Goal: Participate in discussion: Engage in conversation with other users on a specific topic

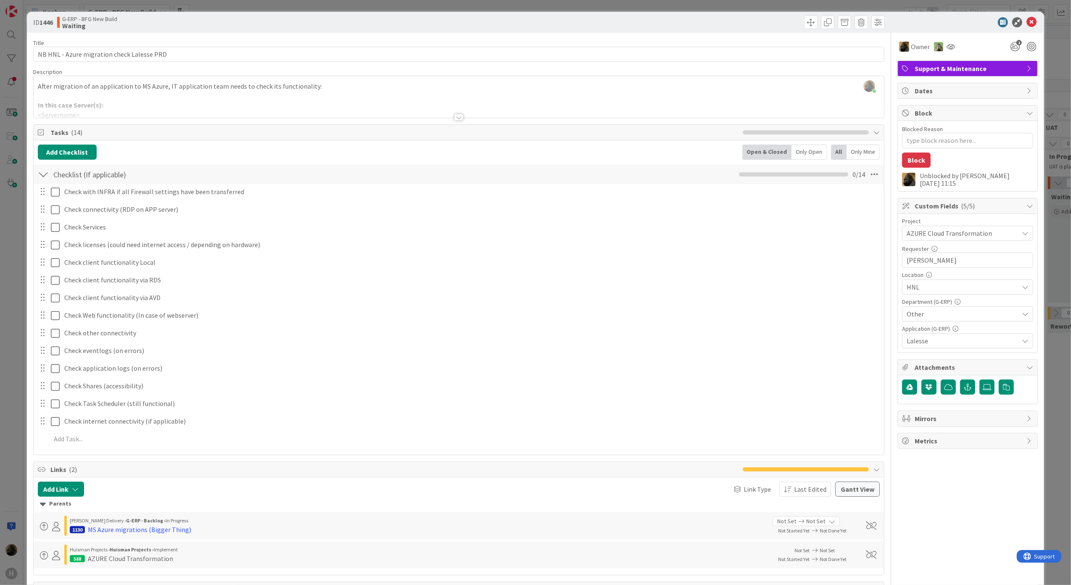
scroll to position [392, 0]
click at [1026, 21] on icon at bounding box center [1031, 22] width 10 height 10
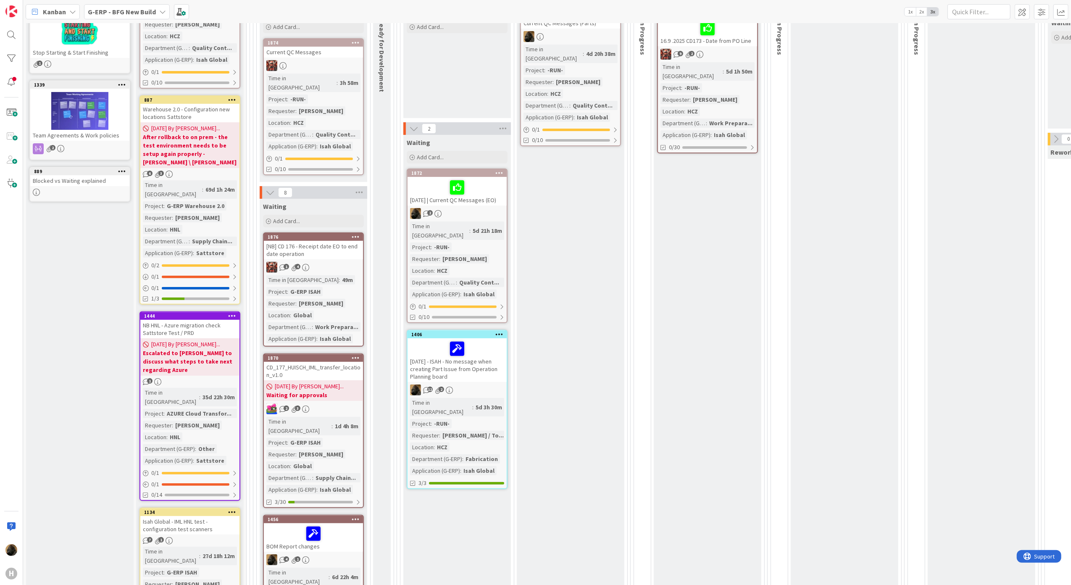
scroll to position [280, 0]
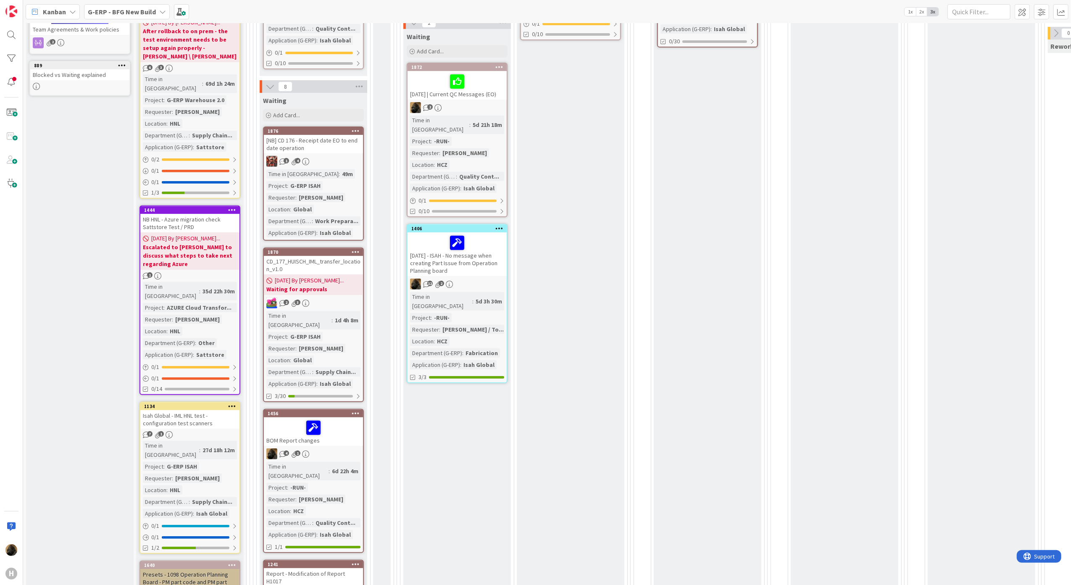
click at [341, 419] on div at bounding box center [313, 428] width 94 height 18
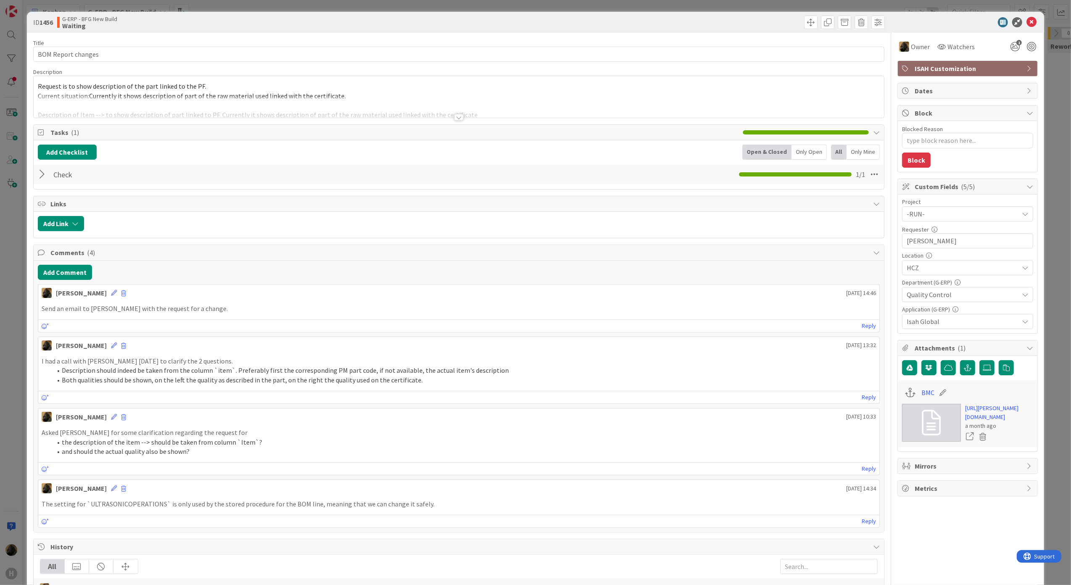
type textarea "x"
click at [46, 271] on button "Add Comment" at bounding box center [65, 272] width 54 height 15
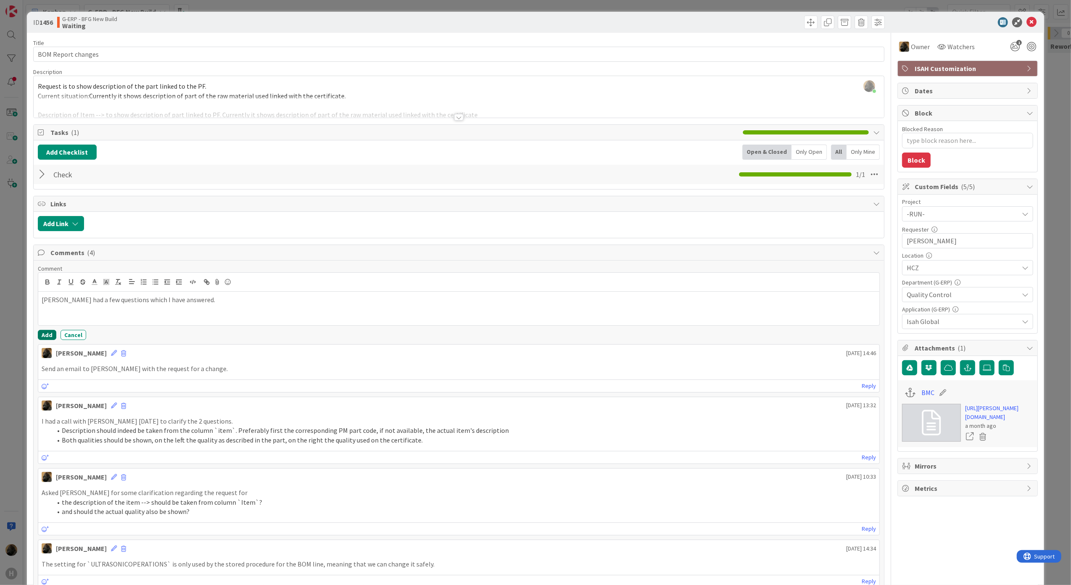
click at [51, 337] on button "Add" at bounding box center [47, 335] width 18 height 10
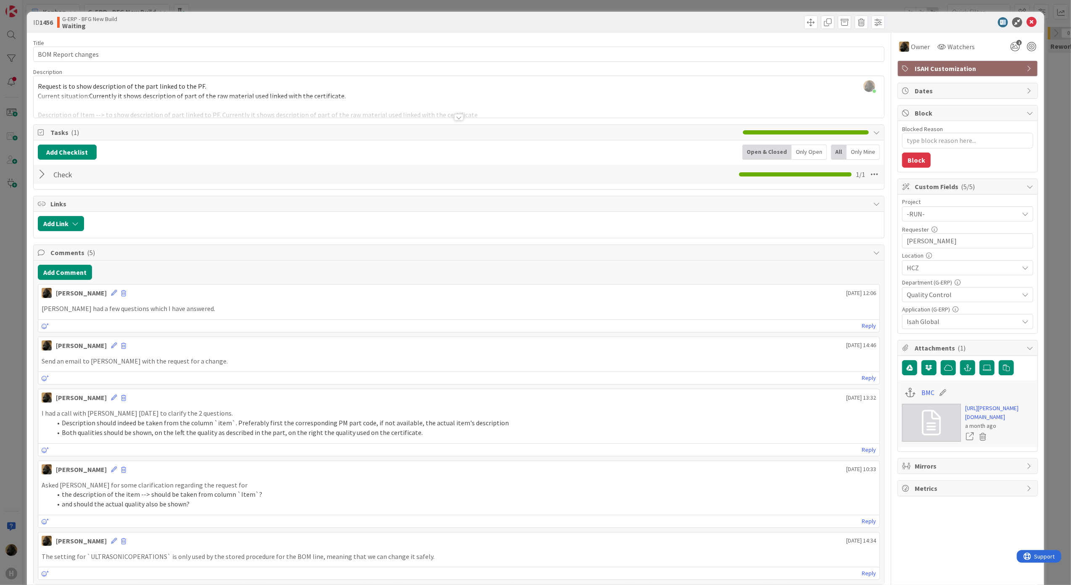
click at [2, 250] on div "ID 1456 G-ERP - BFG New Build Waiting Title 18 / 128 BOM Report changes Descrip…" at bounding box center [535, 292] width 1071 height 585
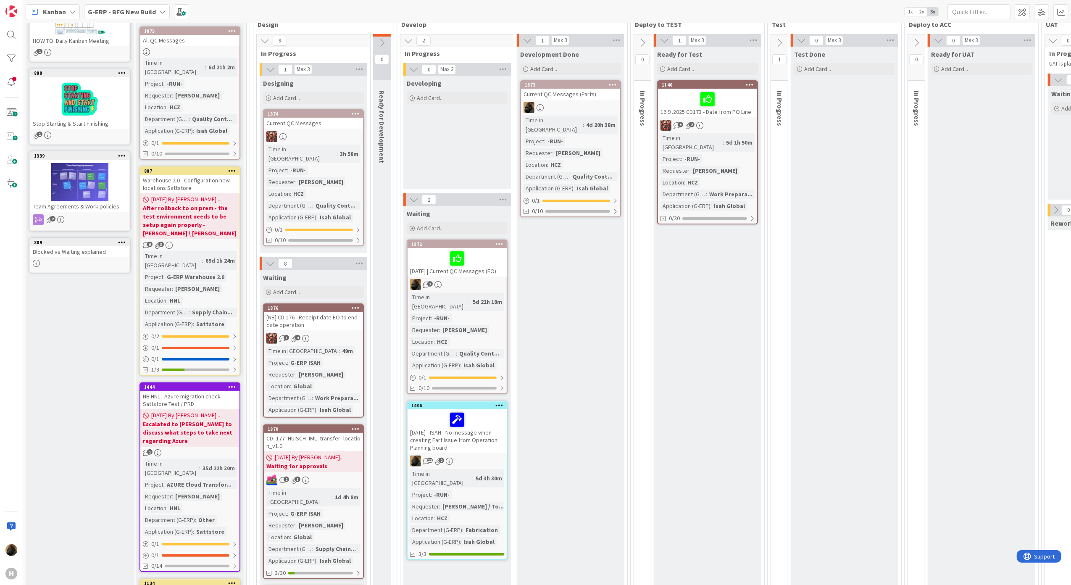
scroll to position [112, 0]
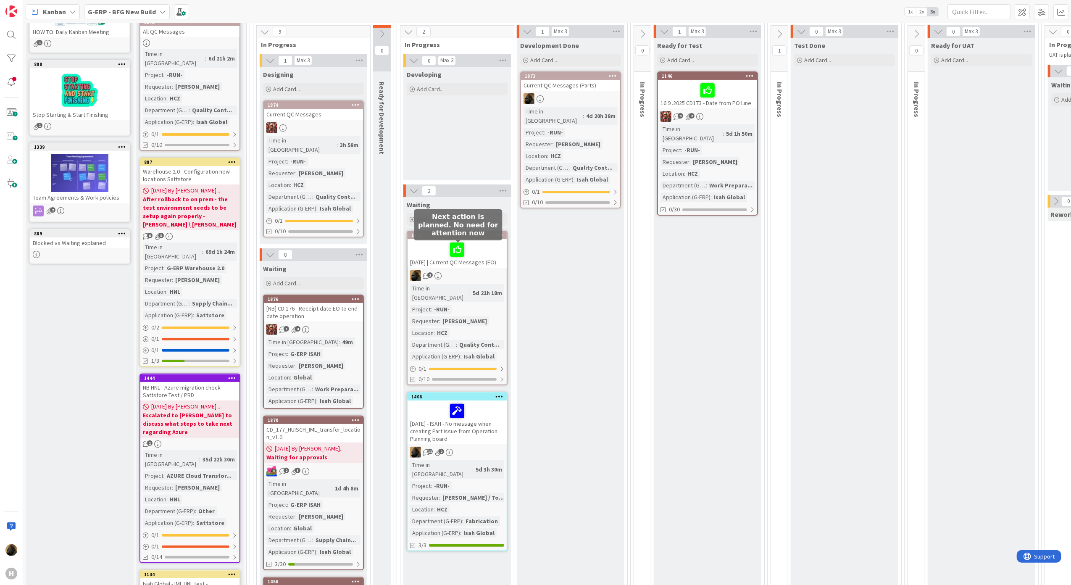
click at [0, 0] on icon at bounding box center [0, 0] width 0 height 0
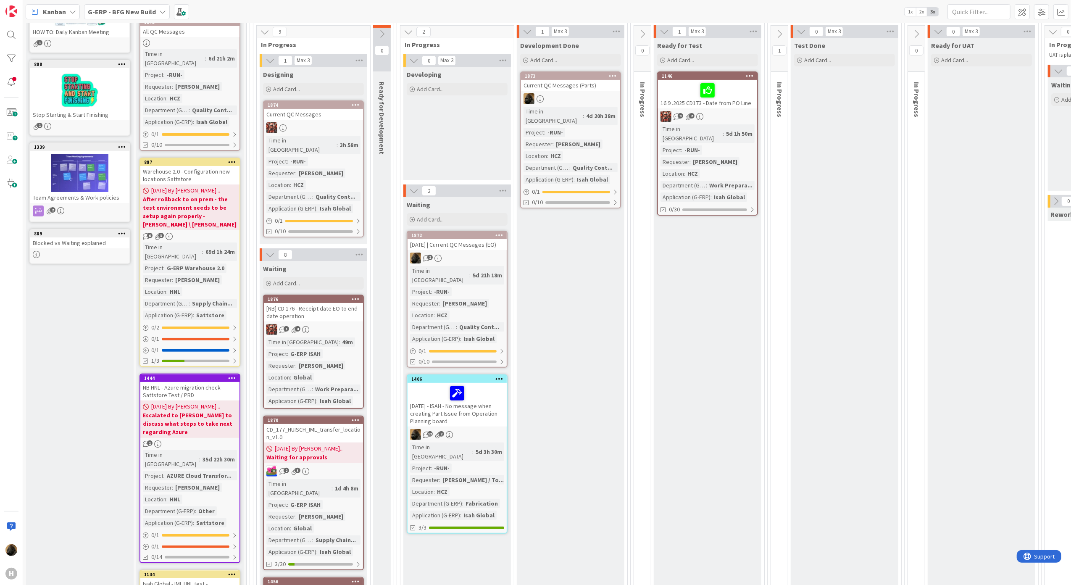
click at [456, 246] on div "[DATE] | Current QC Messages (EO)" at bounding box center [456, 244] width 99 height 11
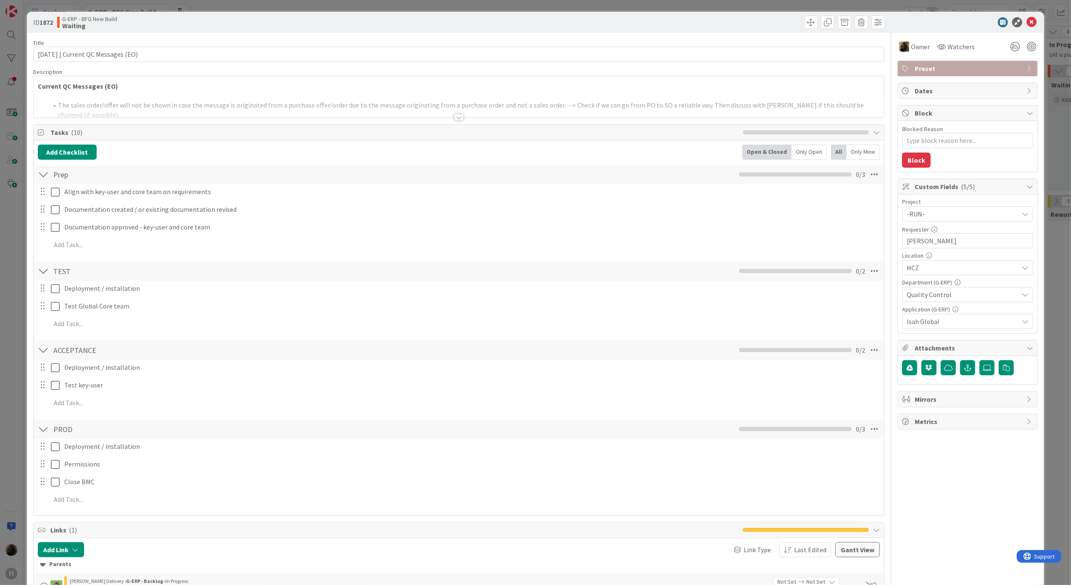
type textarea "x"
drag, startPoint x: 74, startPoint y: 52, endPoint x: -3, endPoint y: 44, distance: 76.9
click at [0, 44] on html "H Kanban G-ERP - BFG New Build 1x 2x 3x 4 INFO This column can be used for info…" at bounding box center [535, 292] width 1071 height 585
type input "Current QC Messages (EO)"
type textarea "x"
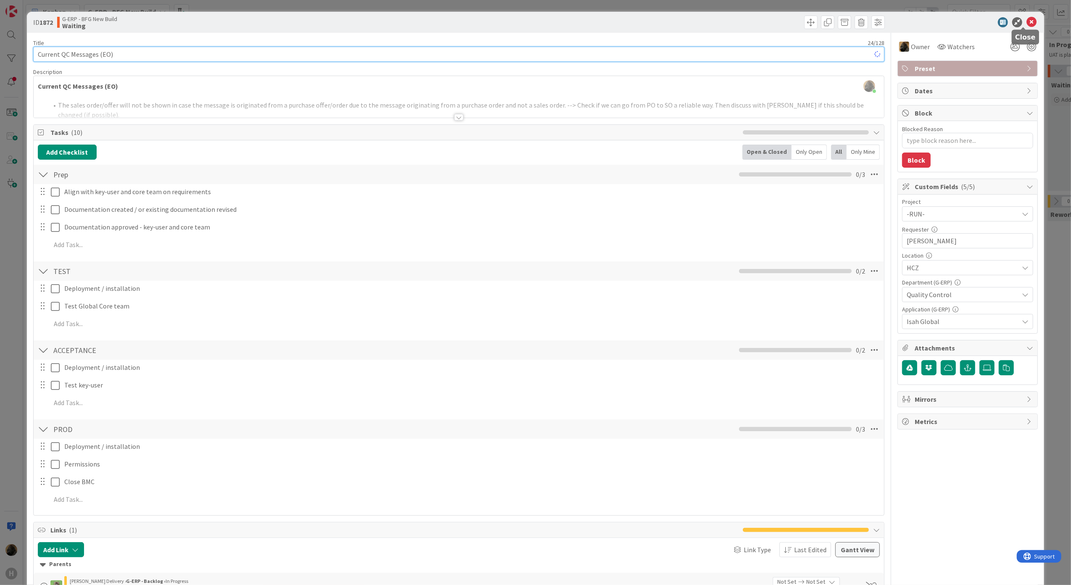
type input "Current QC Messages (EO)"
click at [1017, 26] on div at bounding box center [963, 22] width 149 height 10
click at [1026, 23] on icon at bounding box center [1031, 22] width 10 height 10
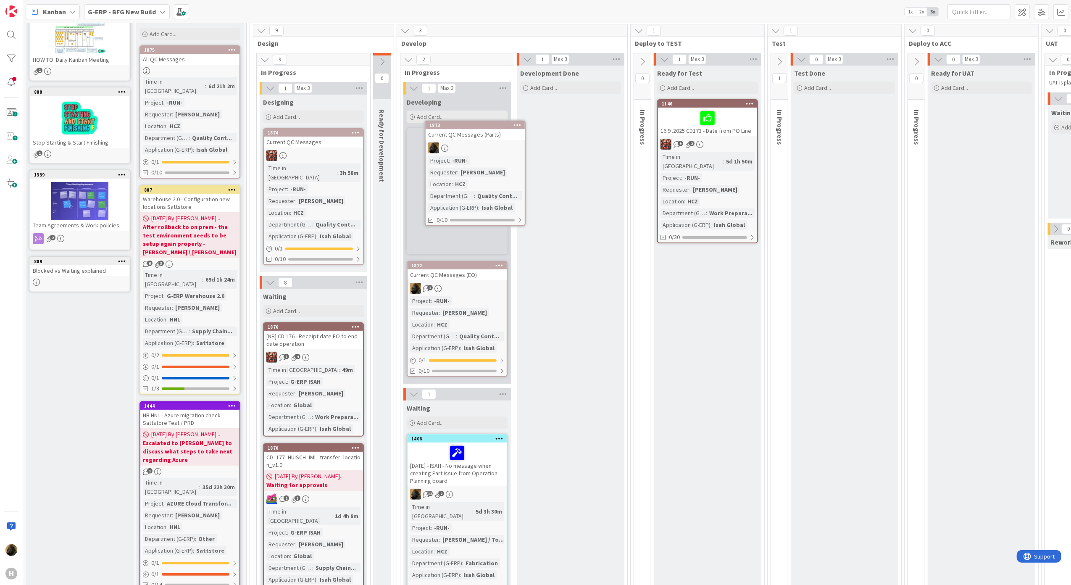
scroll to position [74, 0]
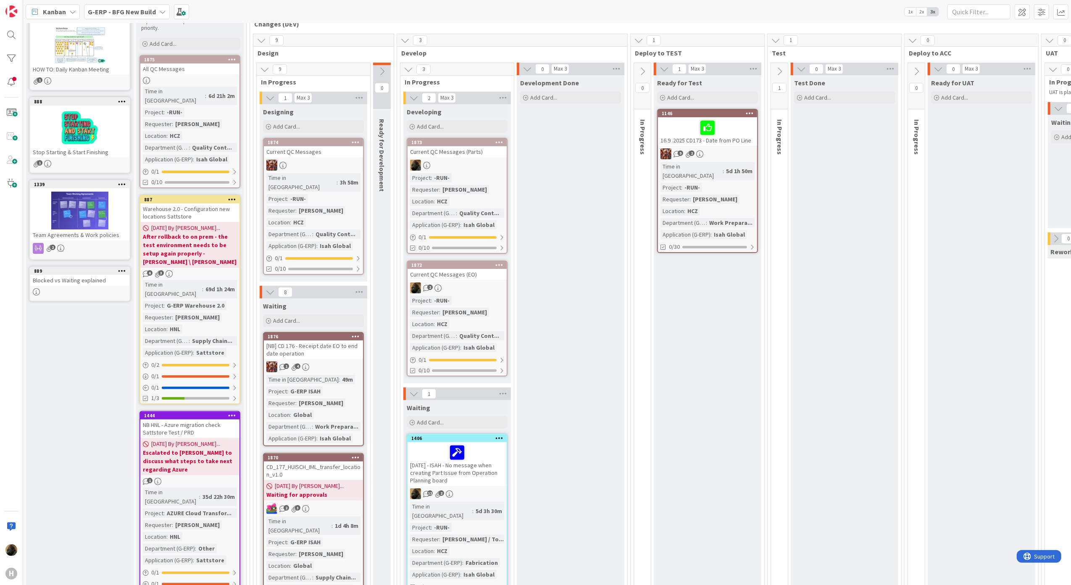
click at [483, 155] on div "Current QC Messages (Parts)" at bounding box center [456, 151] width 99 height 11
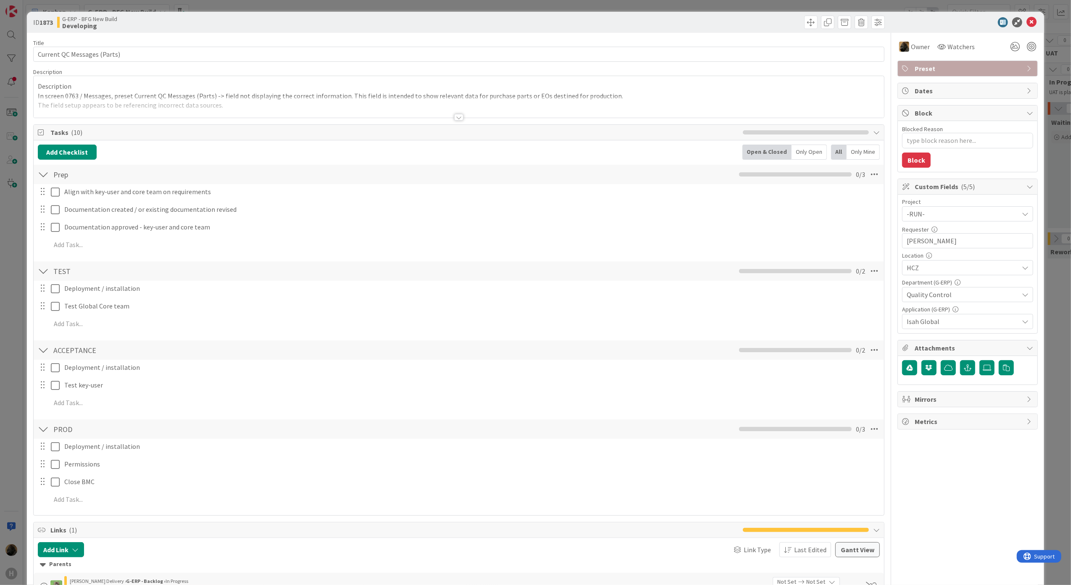
type textarea "x"
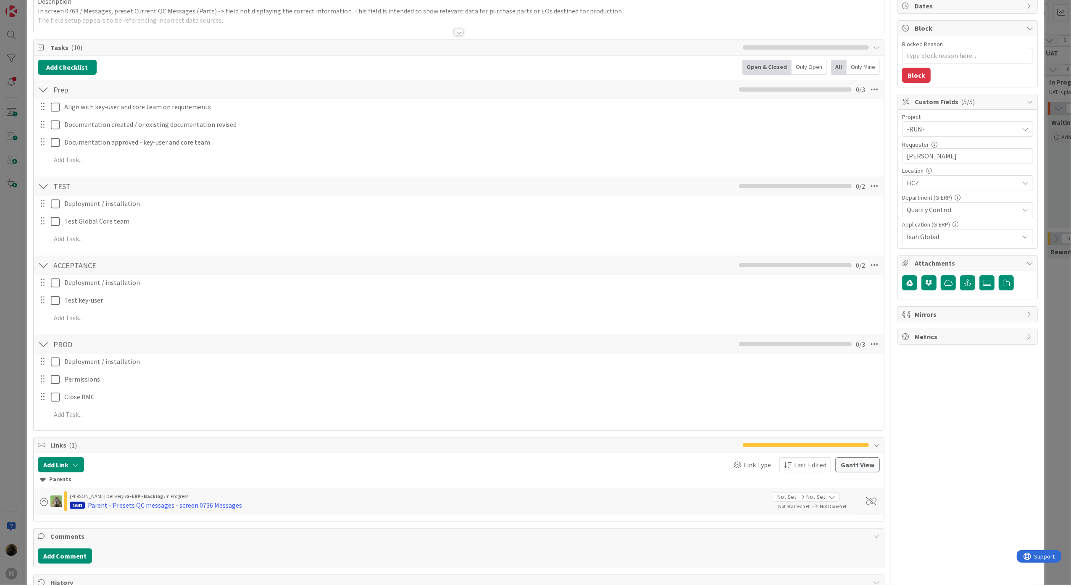
scroll to position [329, 0]
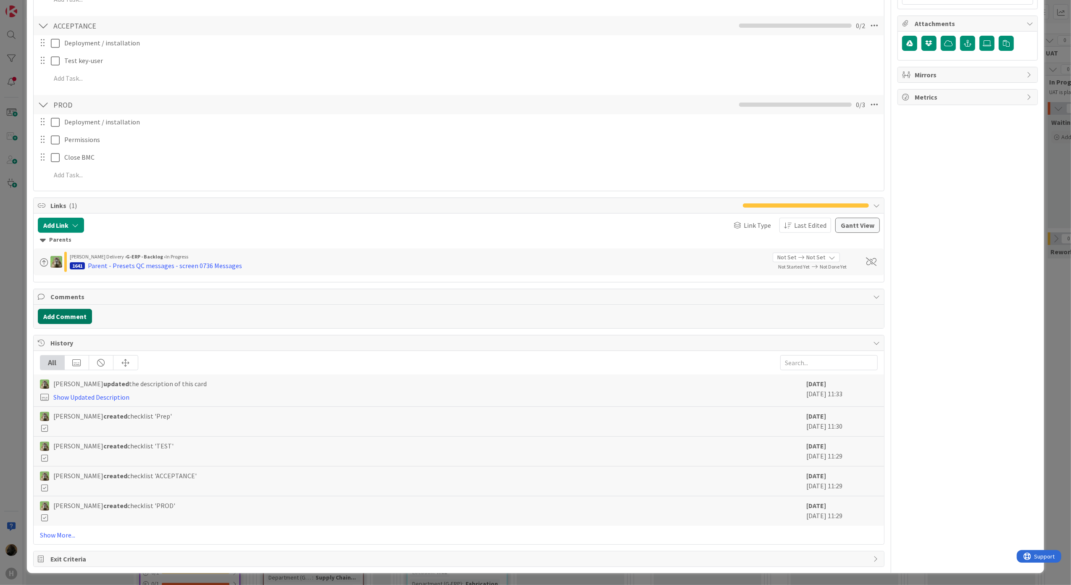
click at [71, 313] on button "Add Comment" at bounding box center [65, 316] width 54 height 15
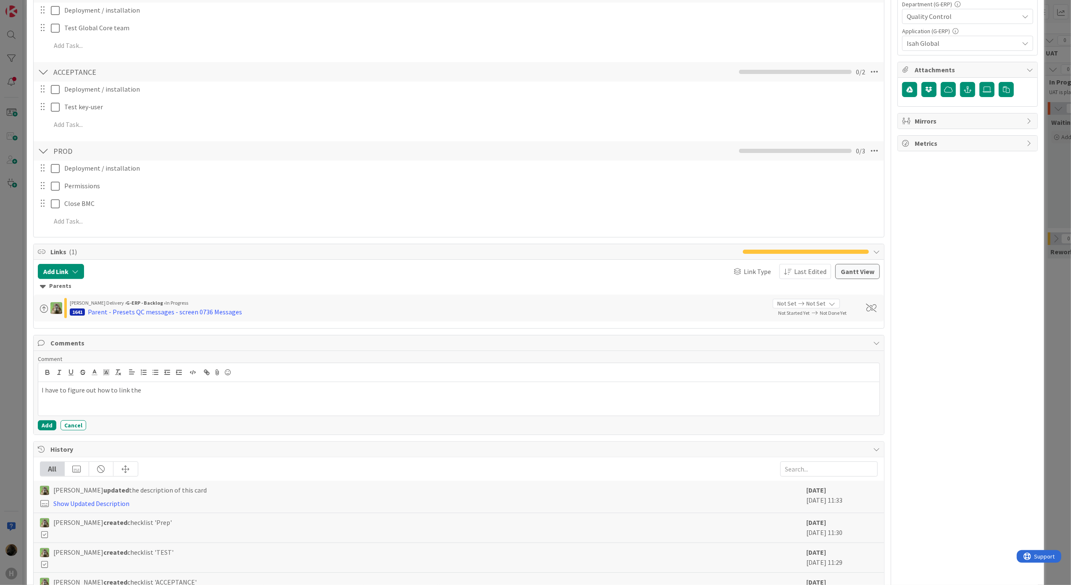
scroll to position [389, 0]
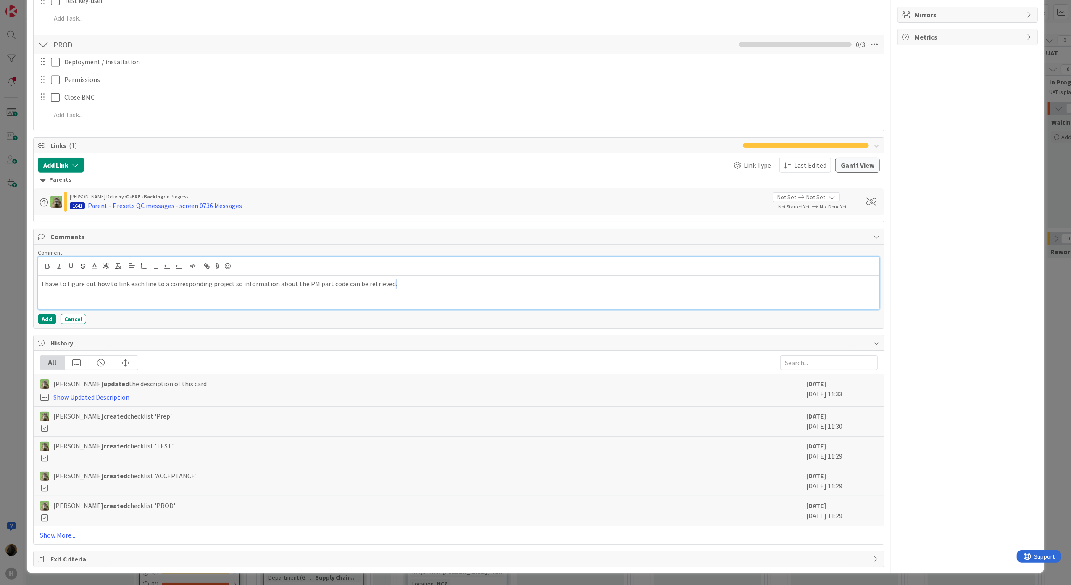
click at [385, 292] on div "I have to figure out how to link each line to a corresponding project so inform…" at bounding box center [458, 293] width 841 height 34
click at [397, 292] on p "During my call with [PERSON_NAME], he showed me a preset where this link can be…" at bounding box center [459, 292] width 835 height 10
click at [49, 321] on button "Add" at bounding box center [47, 319] width 18 height 10
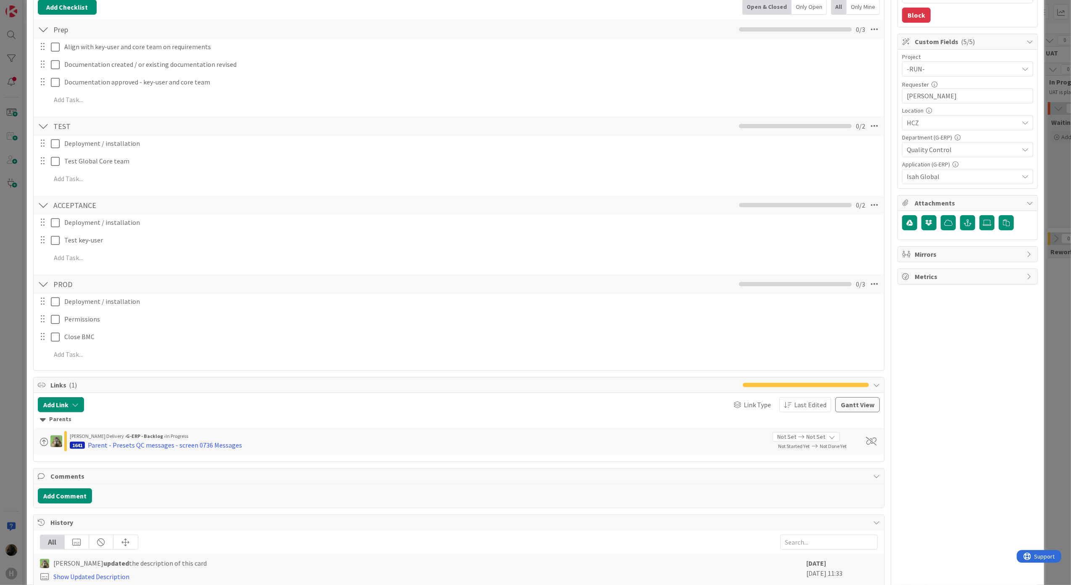
scroll to position [329, 0]
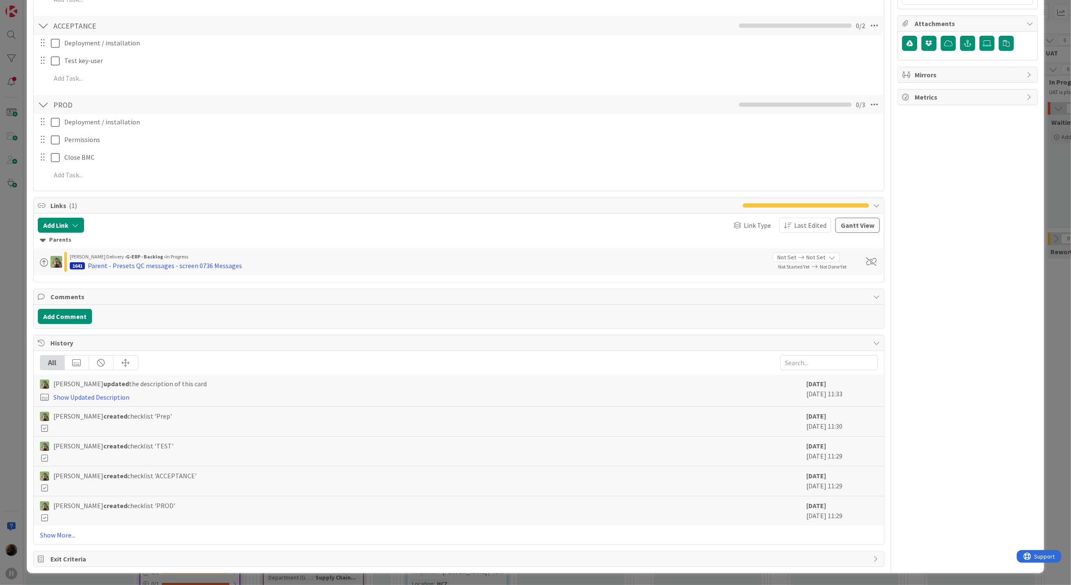
click at [289, 320] on div "Add Comment" at bounding box center [459, 316] width 842 height 15
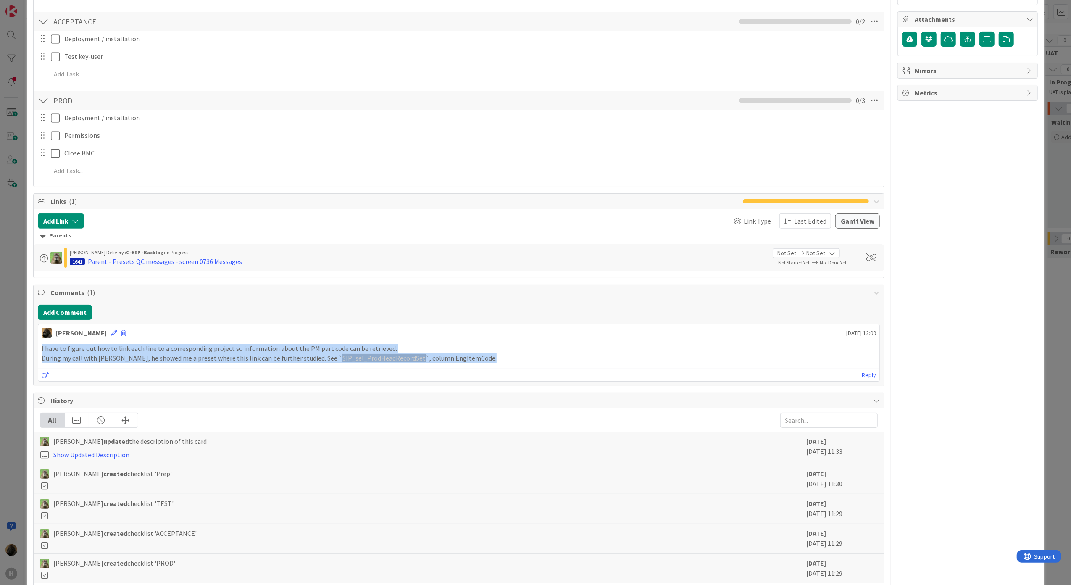
drag, startPoint x: 456, startPoint y: 359, endPoint x: 38, endPoint y: 345, distance: 418.6
click at [38, 345] on div "I have to figure out how to link each line to a corresponding project so inform…" at bounding box center [458, 353] width 841 height 26
copy div "I have to figure out how to link each line to a corresponding project so inform…"
click at [21, 343] on div "ID 1873 G-ERP - BFG New Build Developing Title 27 / 128 Current QC Messages (Pa…" at bounding box center [535, 292] width 1071 height 585
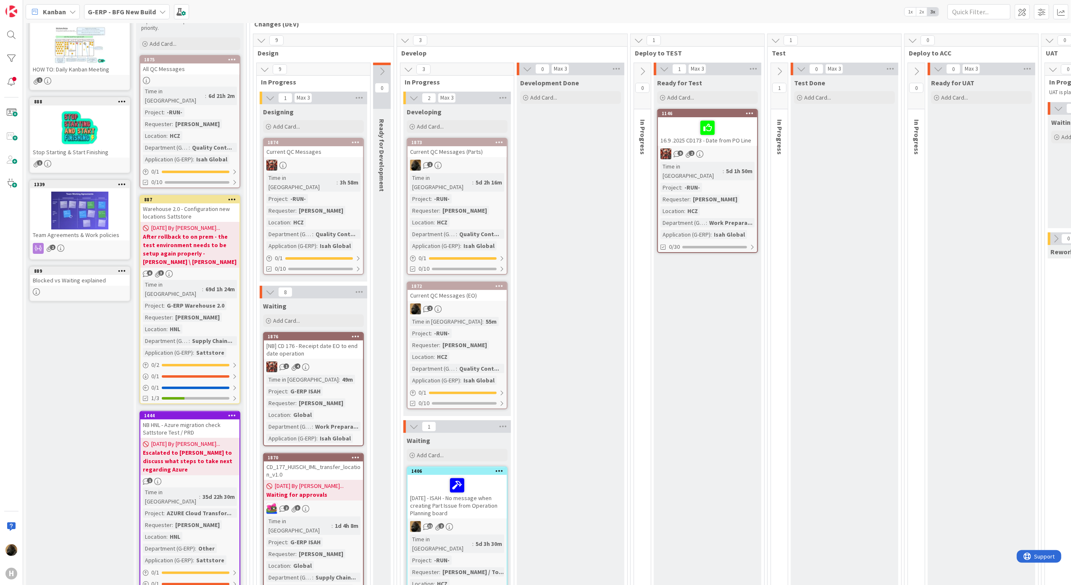
click at [461, 290] on div "Current QC Messages (EO)" at bounding box center [456, 295] width 99 height 11
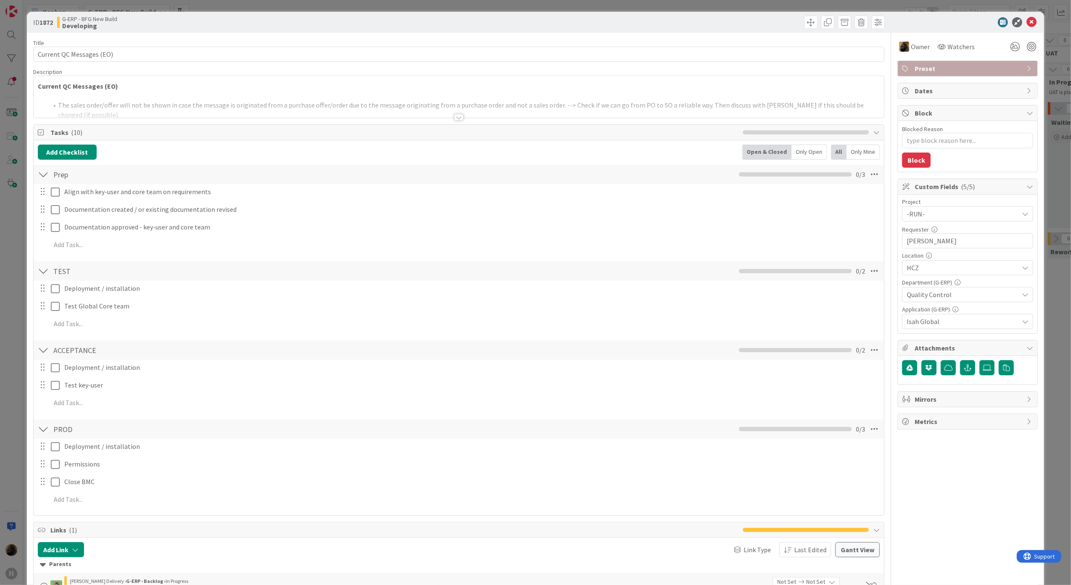
type textarea "x"
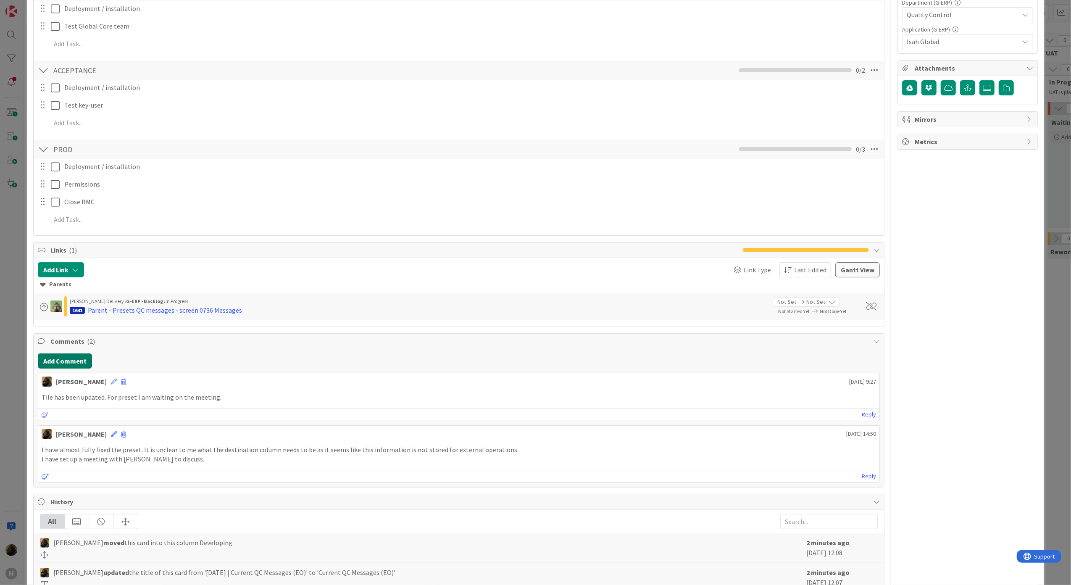
click at [69, 357] on button "Add Comment" at bounding box center [65, 360] width 54 height 15
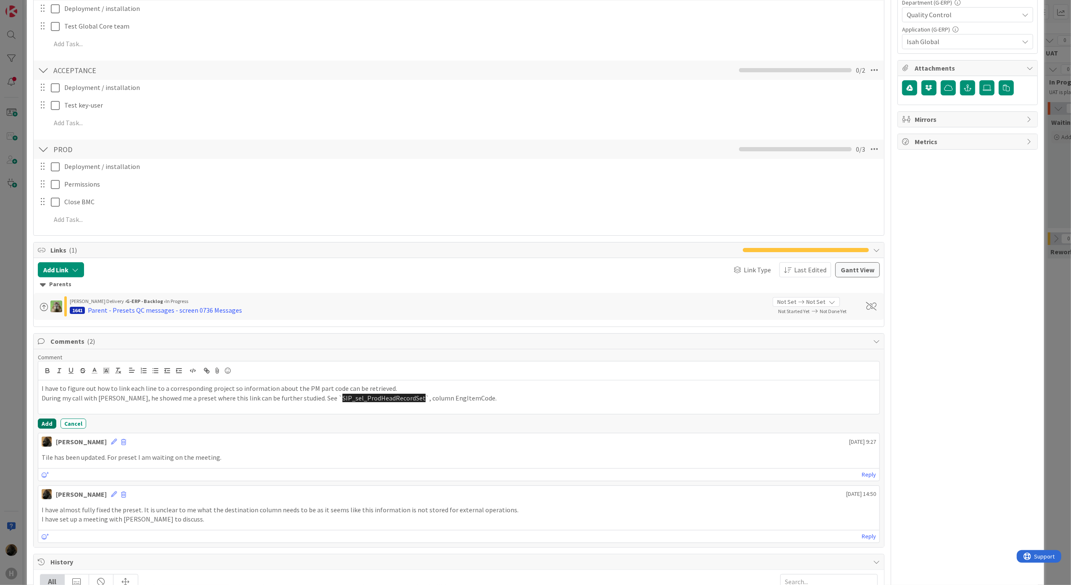
click at [45, 424] on button "Add" at bounding box center [47, 423] width 18 height 10
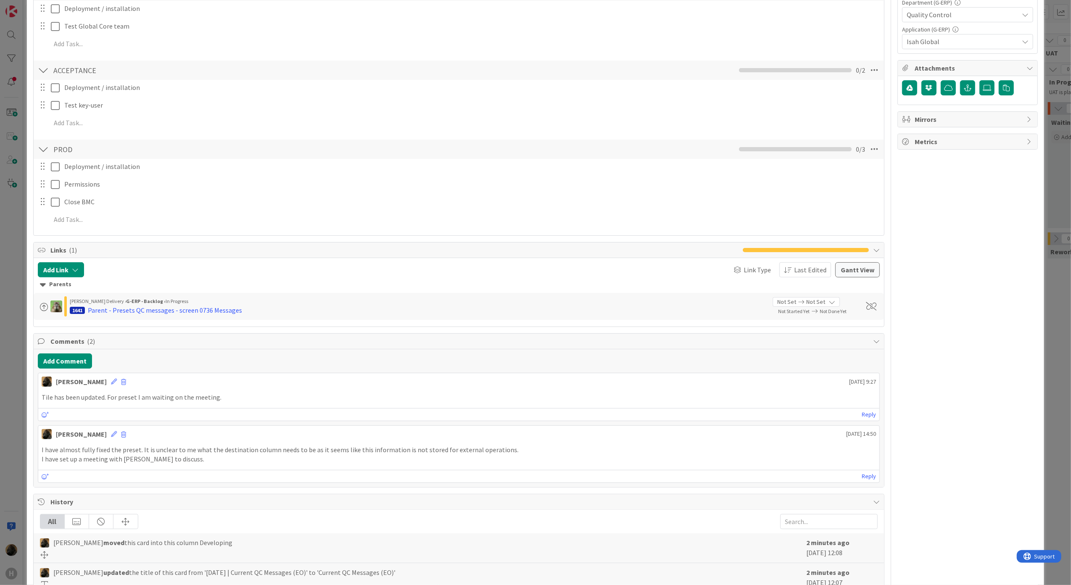
click at [8, 392] on div "ID 1872 G-ERP - BFG New Build Developing Title 24 / 128 Current QC Messages (EO…" at bounding box center [535, 292] width 1071 height 585
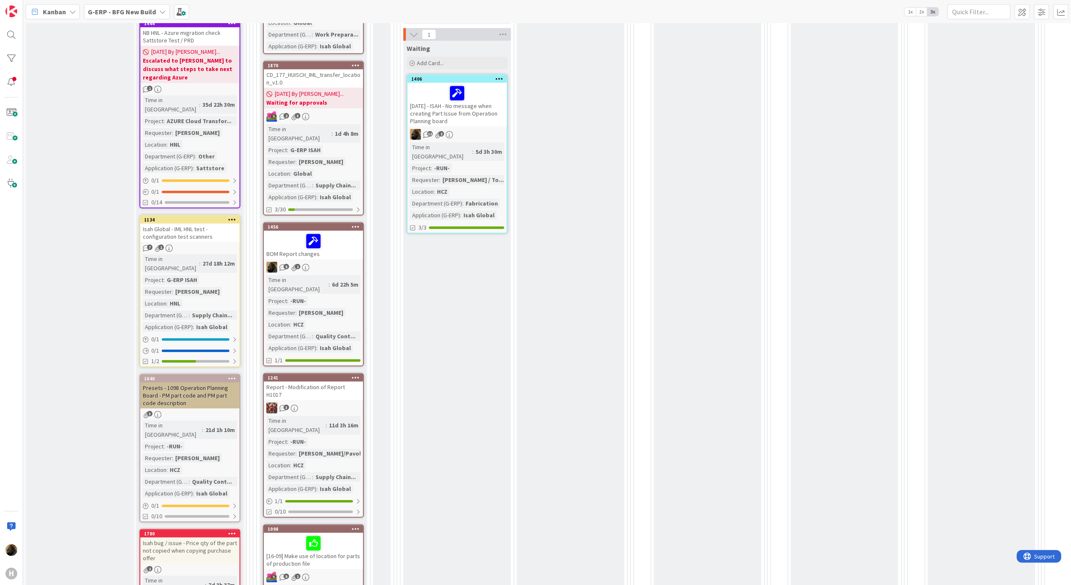
scroll to position [523, 0]
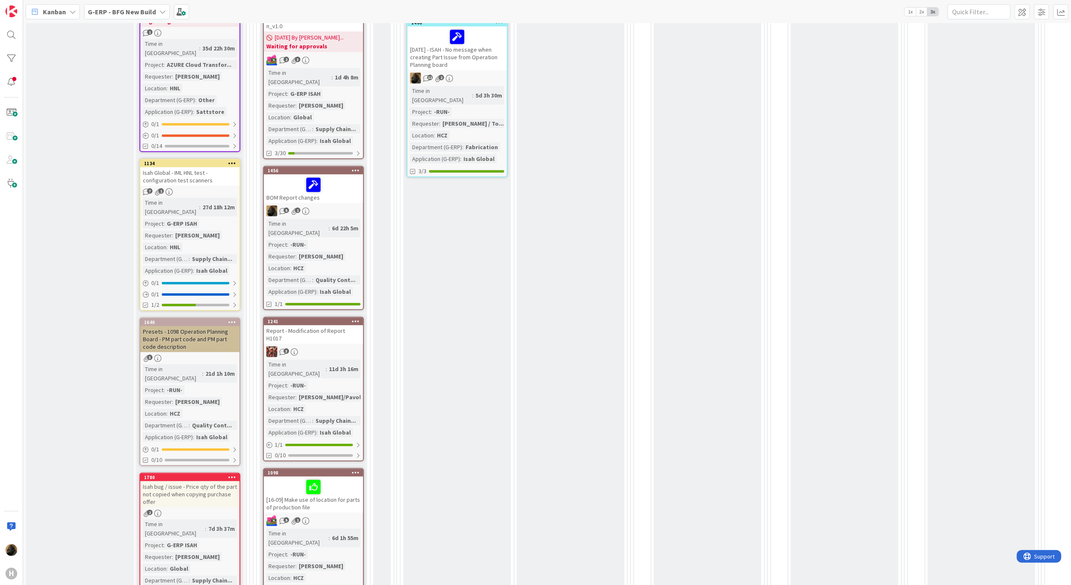
drag, startPoint x: 527, startPoint y: 242, endPoint x: 526, endPoint y: 248, distance: 5.9
drag, startPoint x: 526, startPoint y: 248, endPoint x: 502, endPoint y: 245, distance: 24.1
click at [502, 245] on div "Waiting Add Card... 1406 [DATE] - ISAH - No message when creating Part Issue fr…" at bounding box center [457, 539] width 108 height 1110
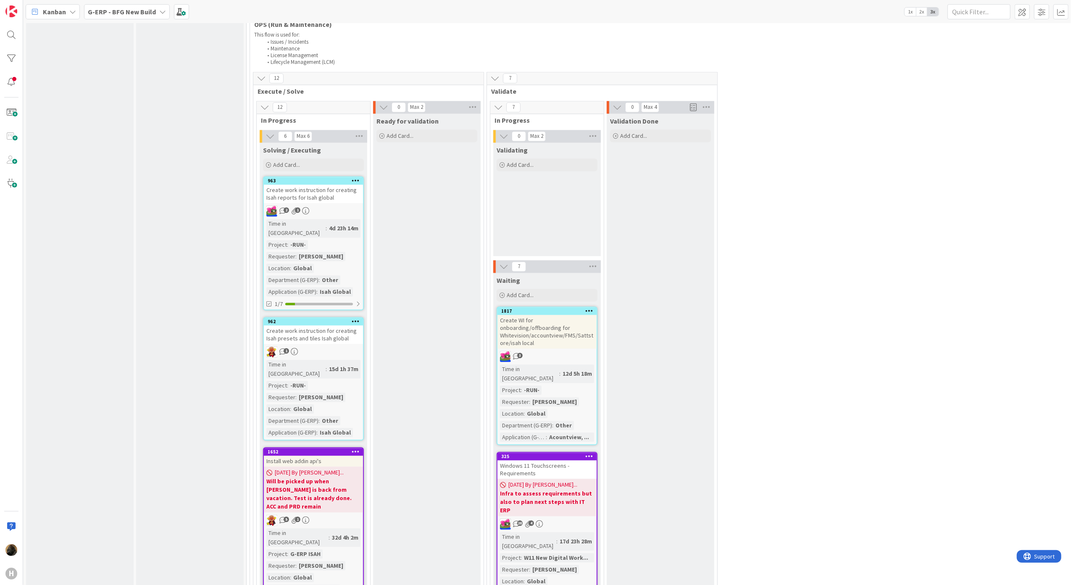
scroll to position [1643, 0]
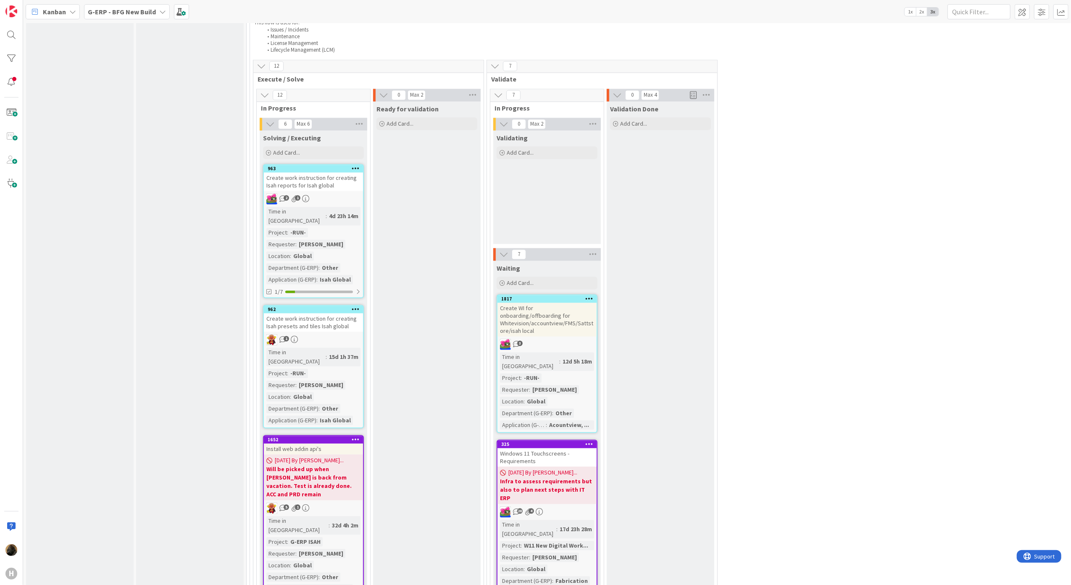
click at [95, 301] on div "INFO This column can be used for informational tickets that will not move acros…" at bounding box center [80, 246] width 108 height 3702
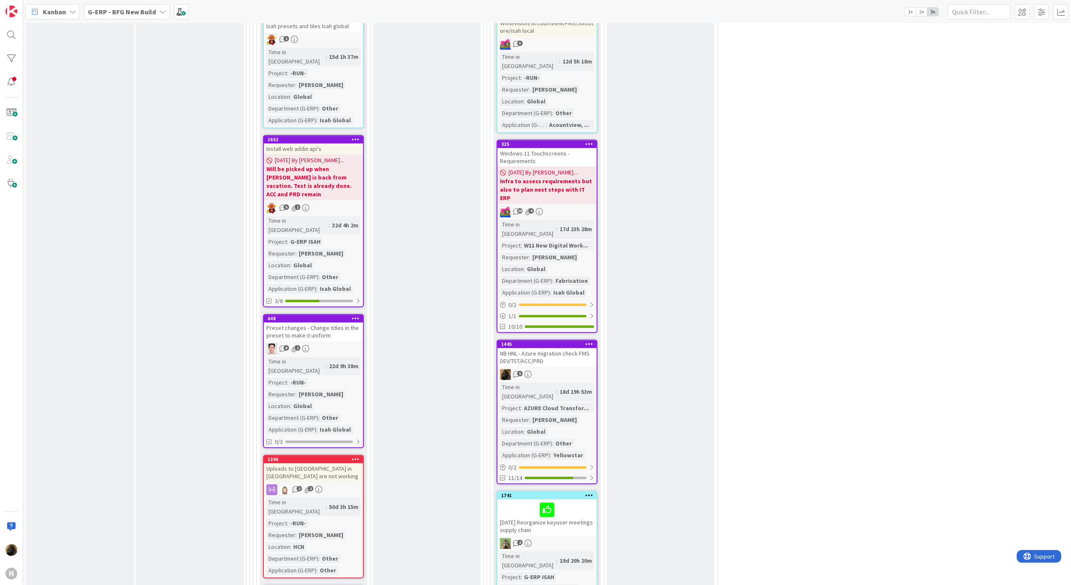
scroll to position [1923, 0]
